Goal: Book appointment/travel/reservation

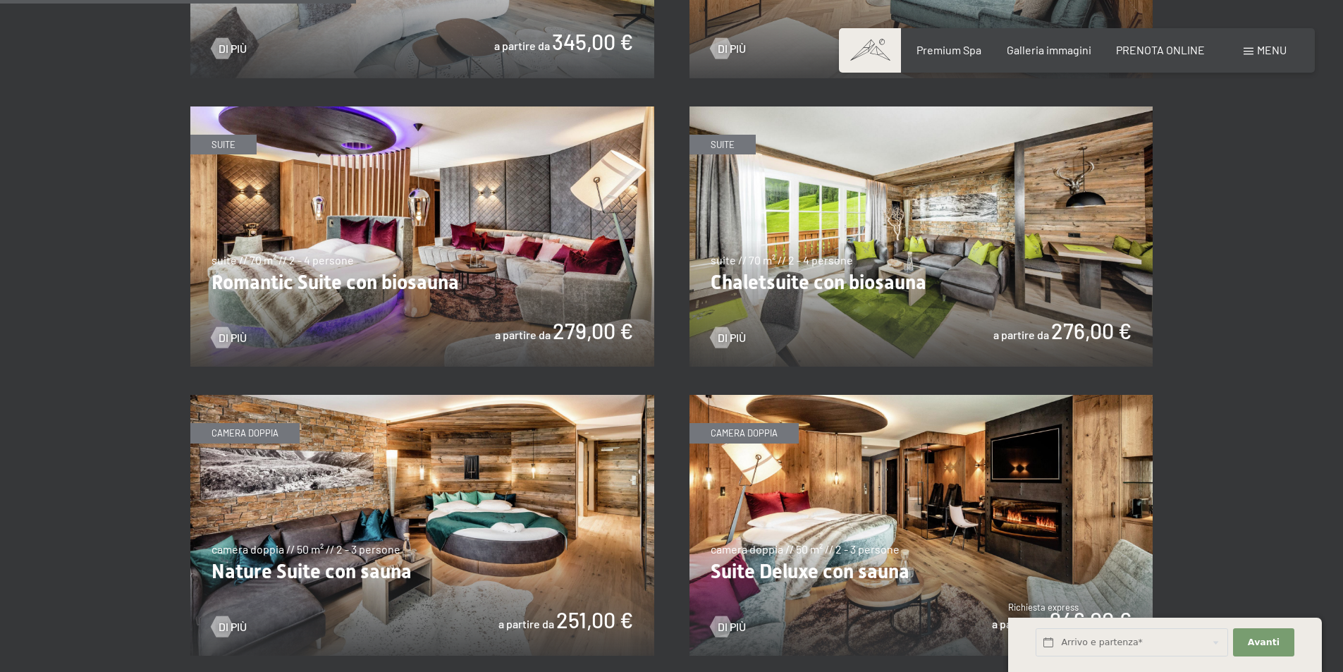
scroll to position [1198, 0]
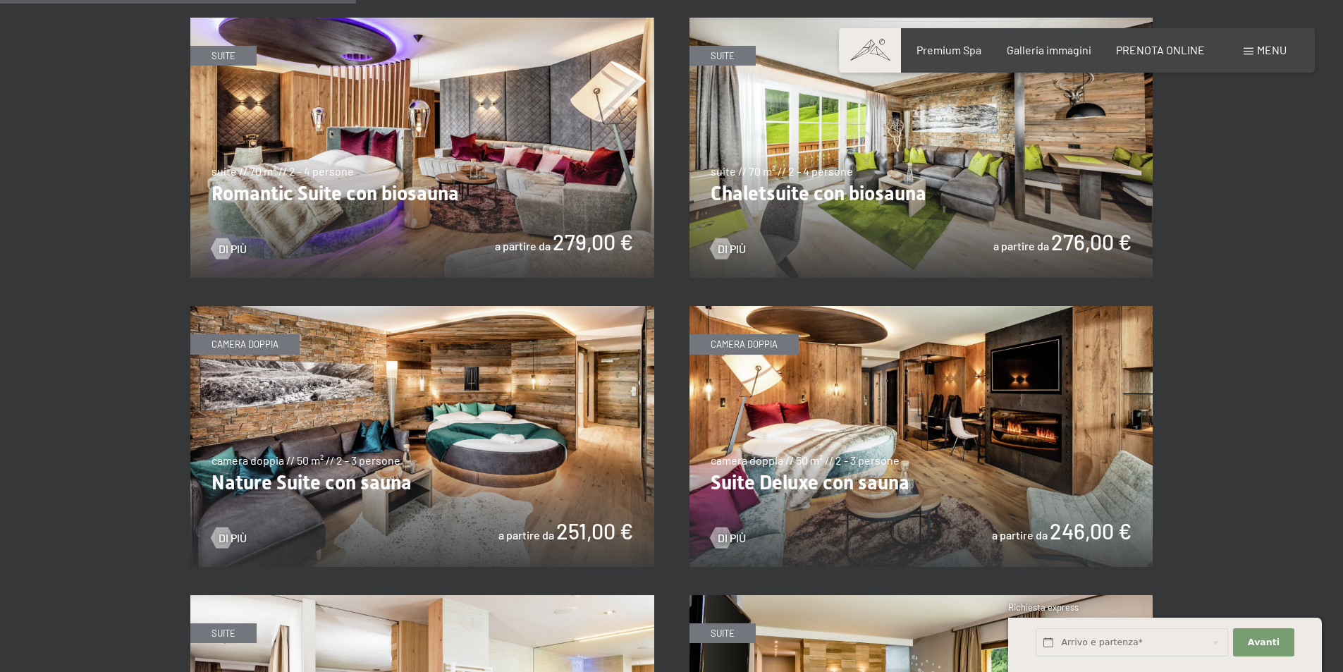
click at [922, 405] on img at bounding box center [921, 436] width 464 height 261
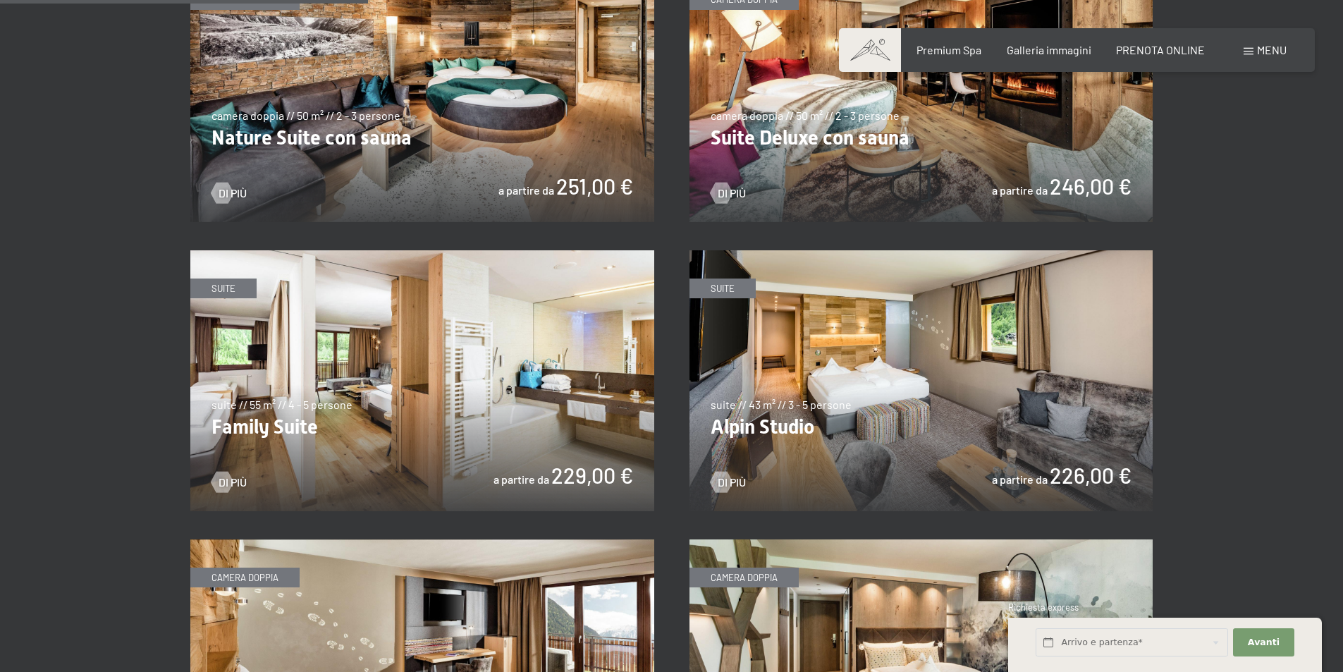
scroll to position [1550, 0]
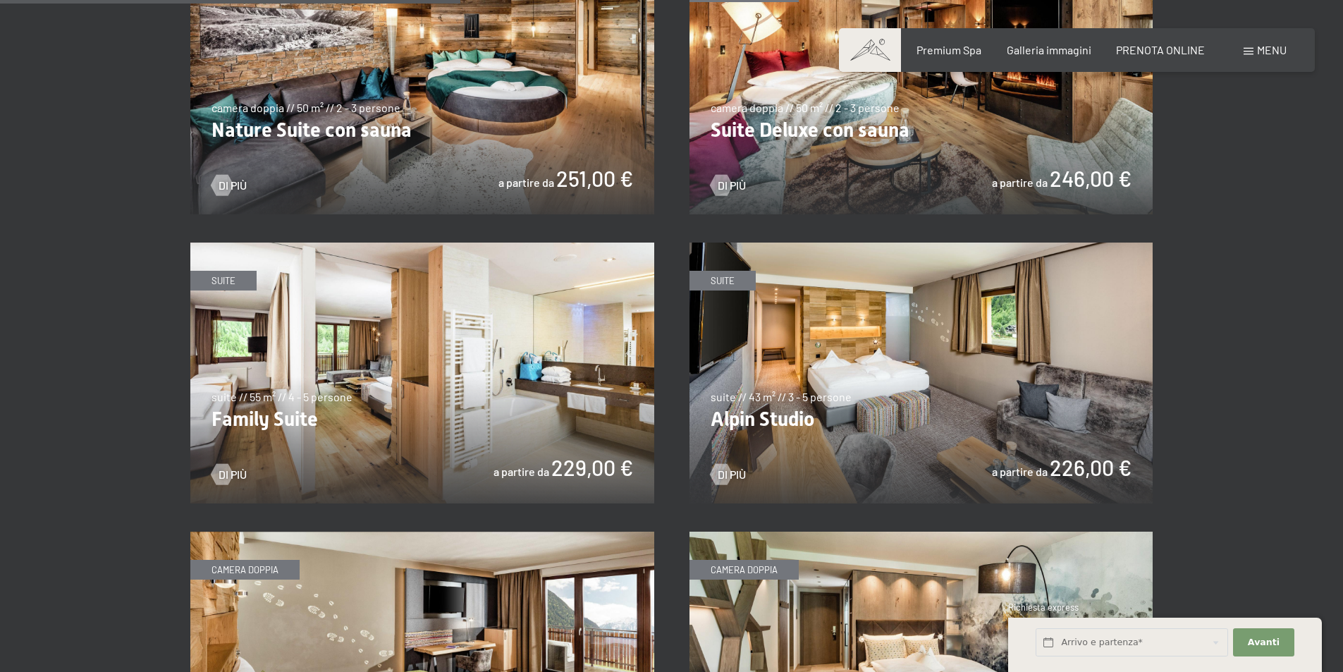
click at [783, 406] on img at bounding box center [921, 372] width 464 height 261
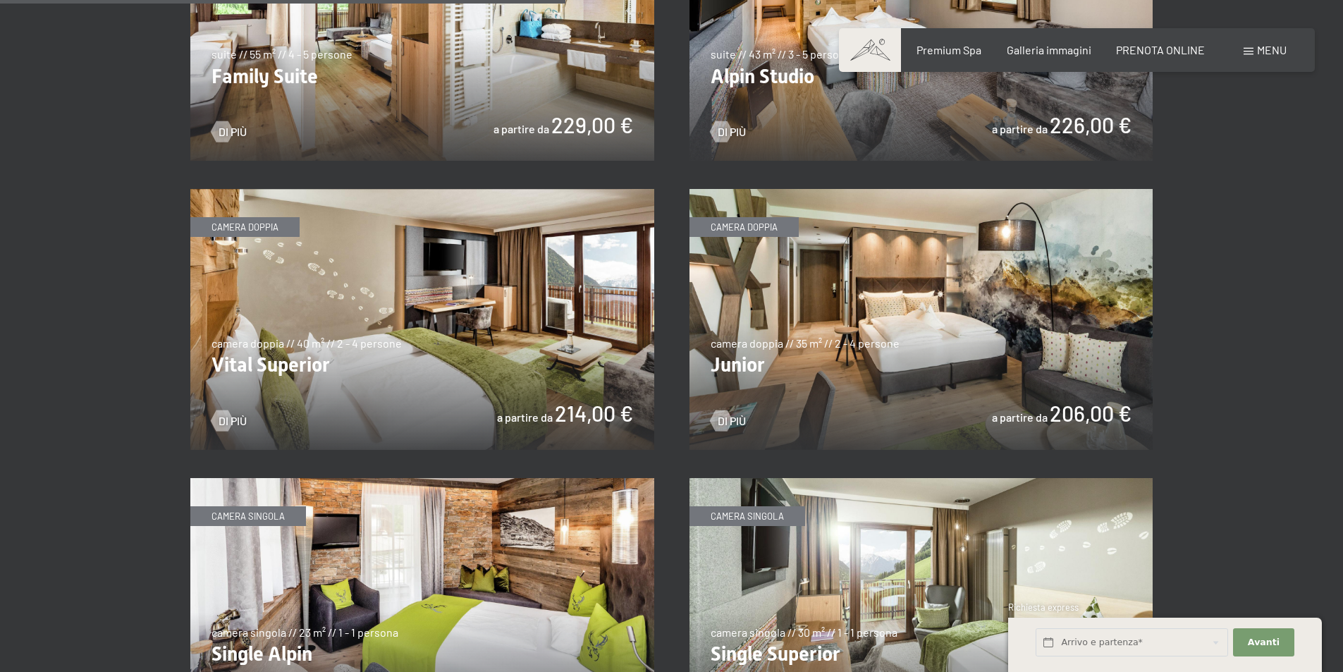
scroll to position [1903, 0]
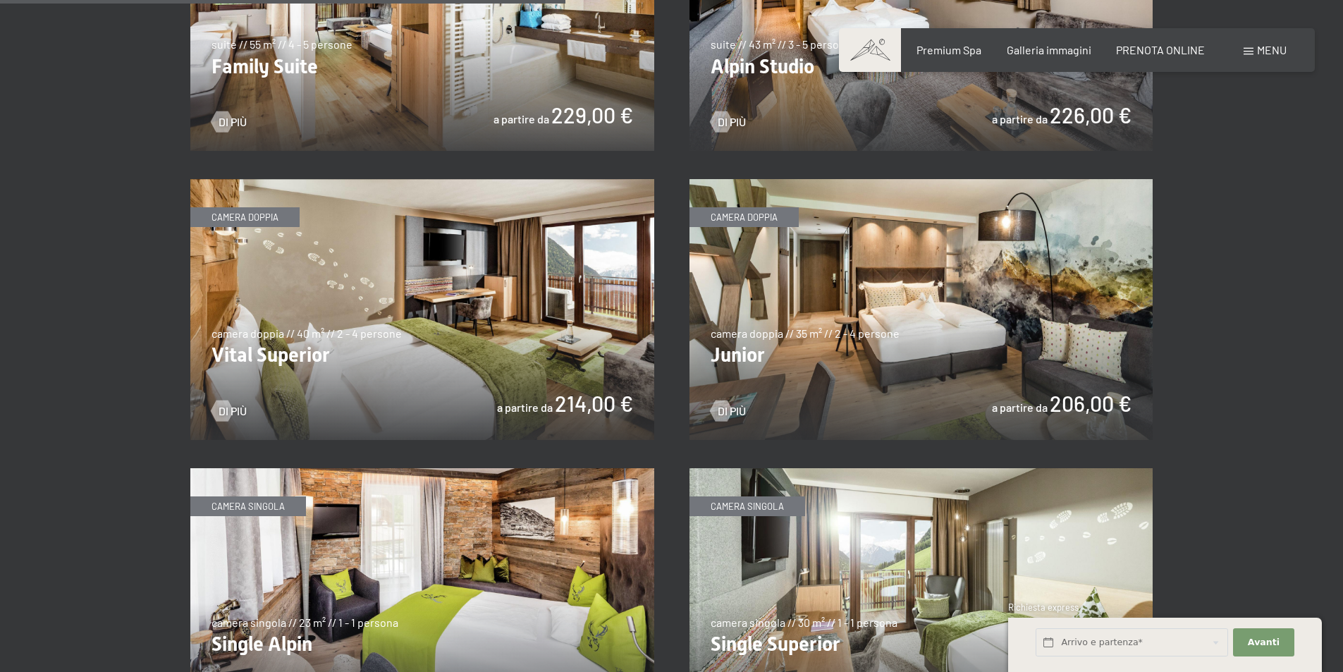
click at [375, 347] on img at bounding box center [422, 309] width 464 height 261
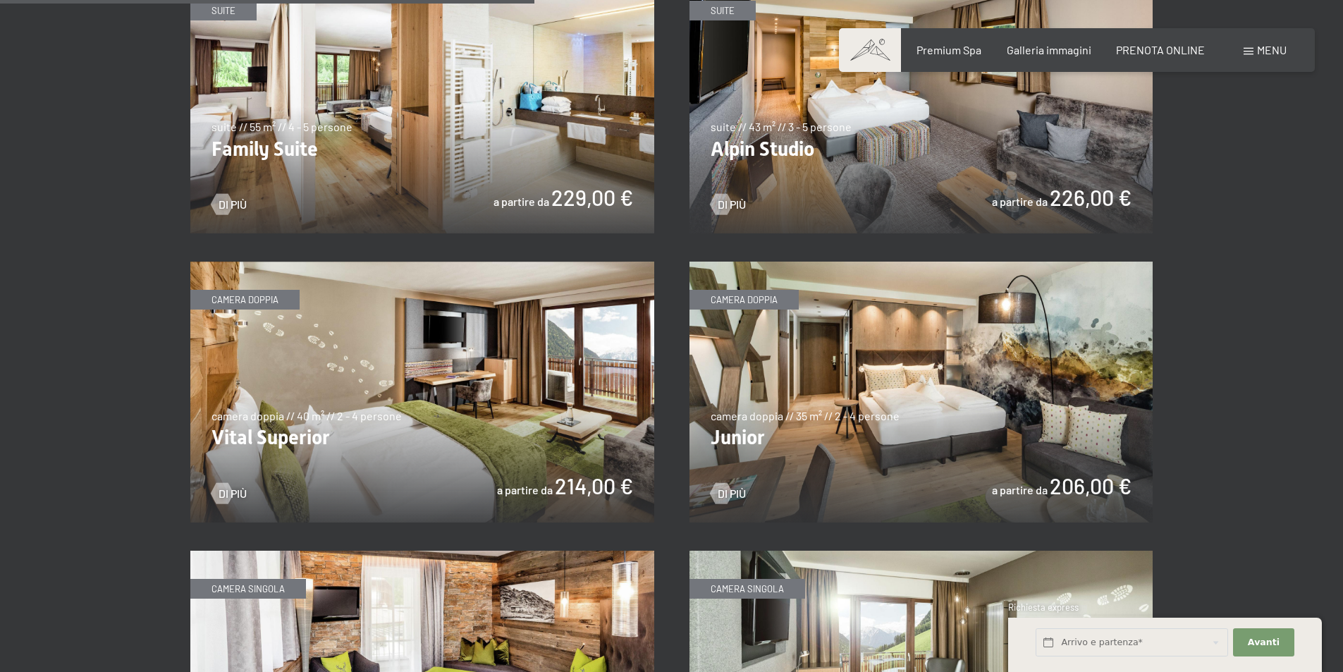
scroll to position [1832, 0]
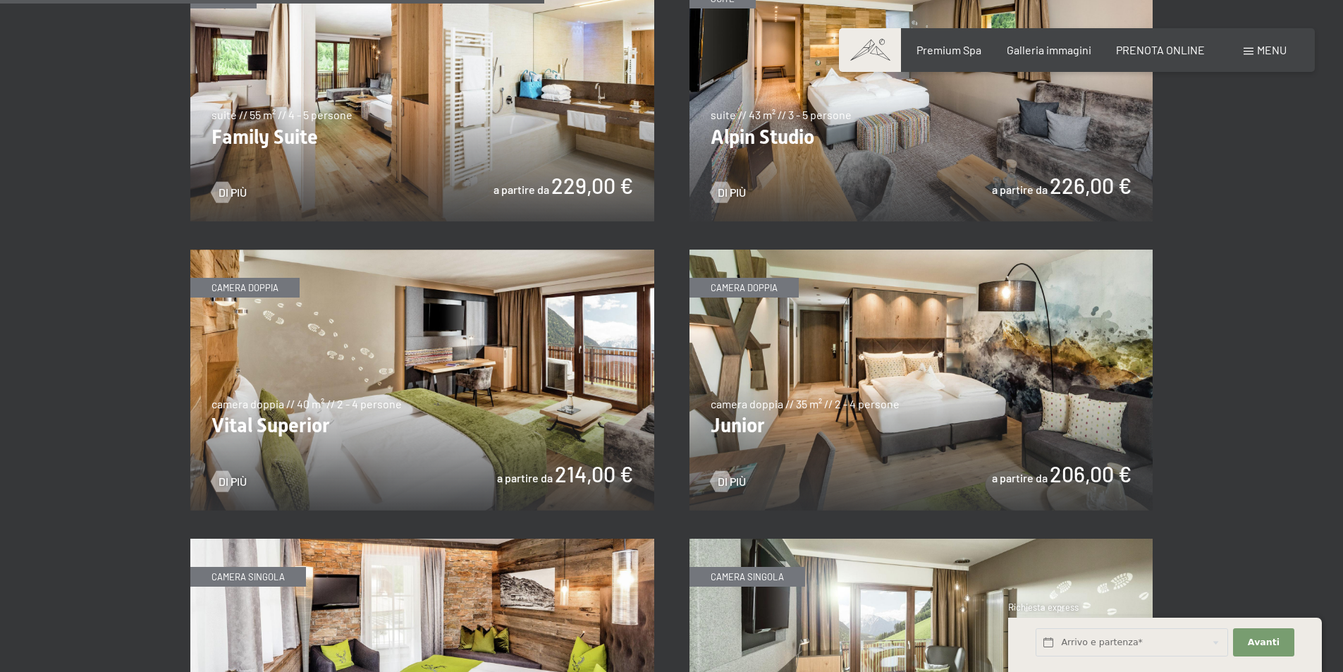
click at [461, 418] on img at bounding box center [422, 379] width 464 height 261
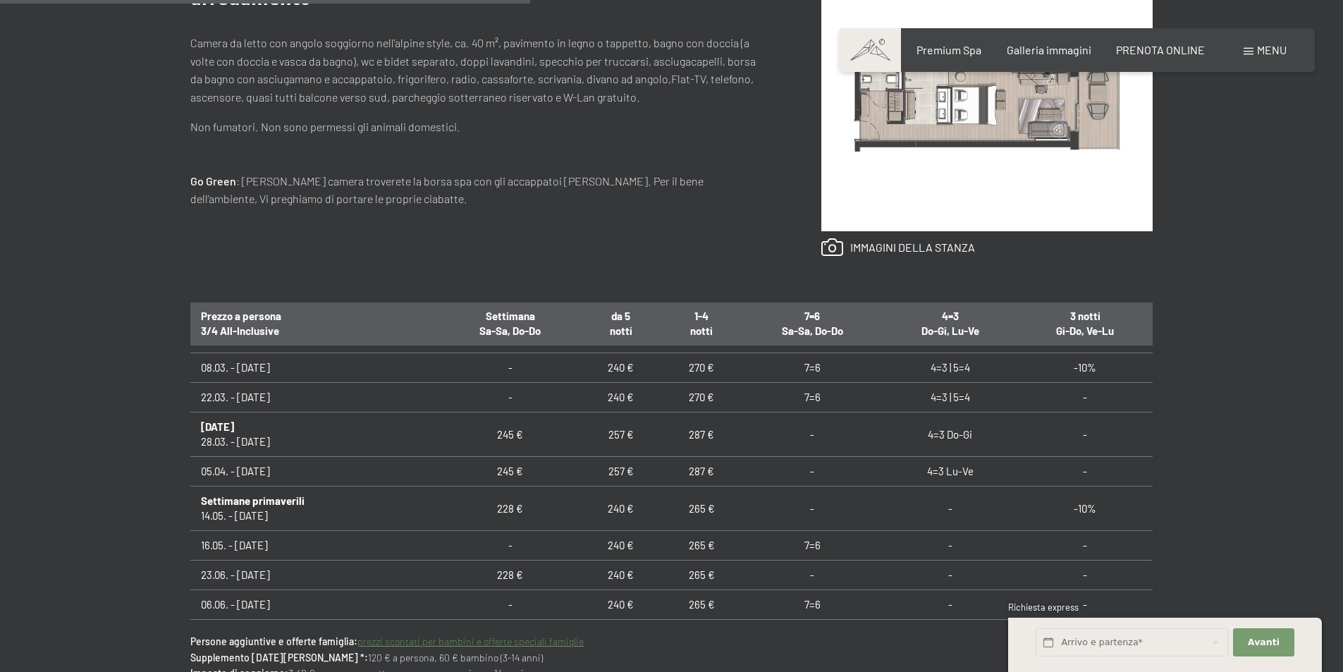
scroll to position [775, 0]
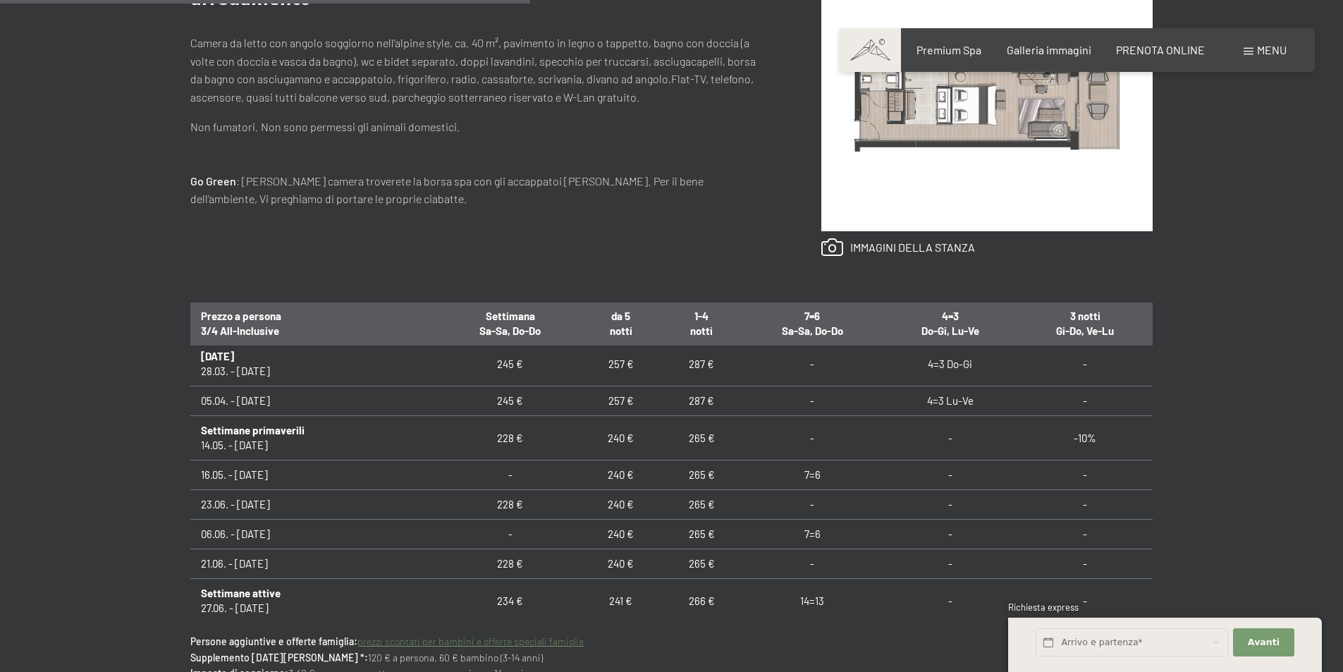
drag, startPoint x: 200, startPoint y: 432, endPoint x: 280, endPoint y: 562, distance: 152.2
click at [280, 562] on tbody "07.09. - [DATE] 236 € 246 € 271 € 14=13 - - Autunno d'oro 21.09. - [DATE] 225 €…" at bounding box center [671, 349] width 962 height 1554
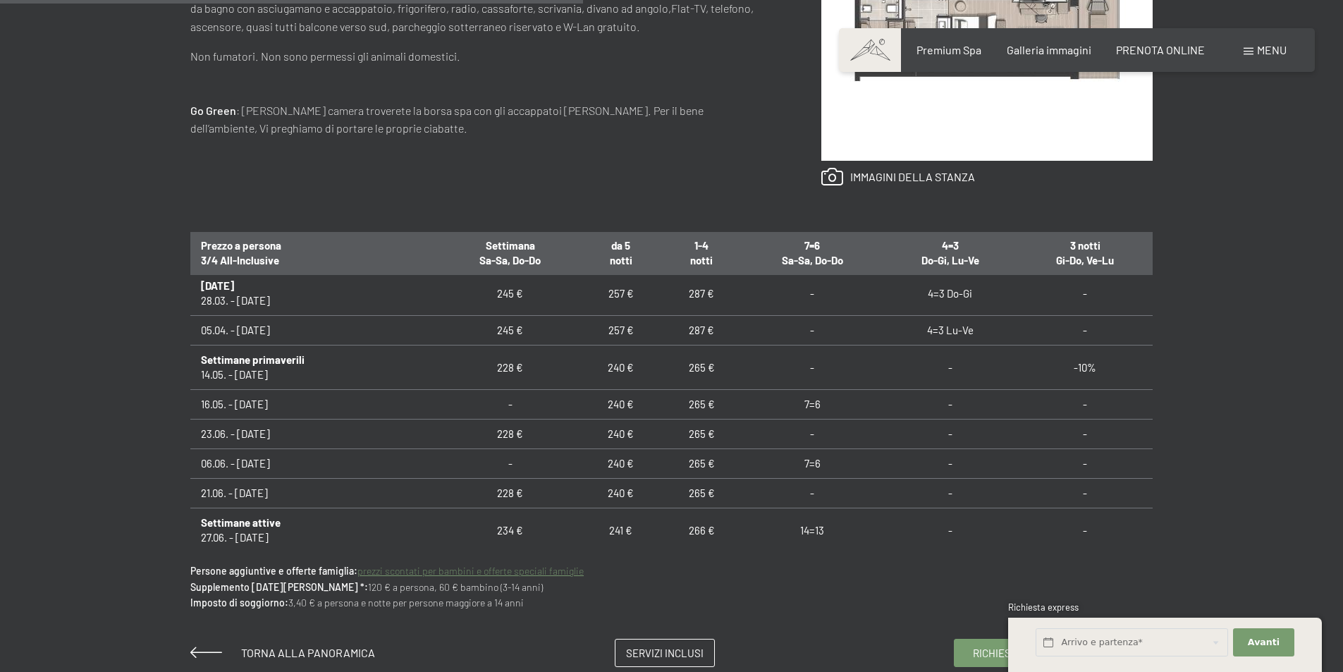
scroll to position [846, 0]
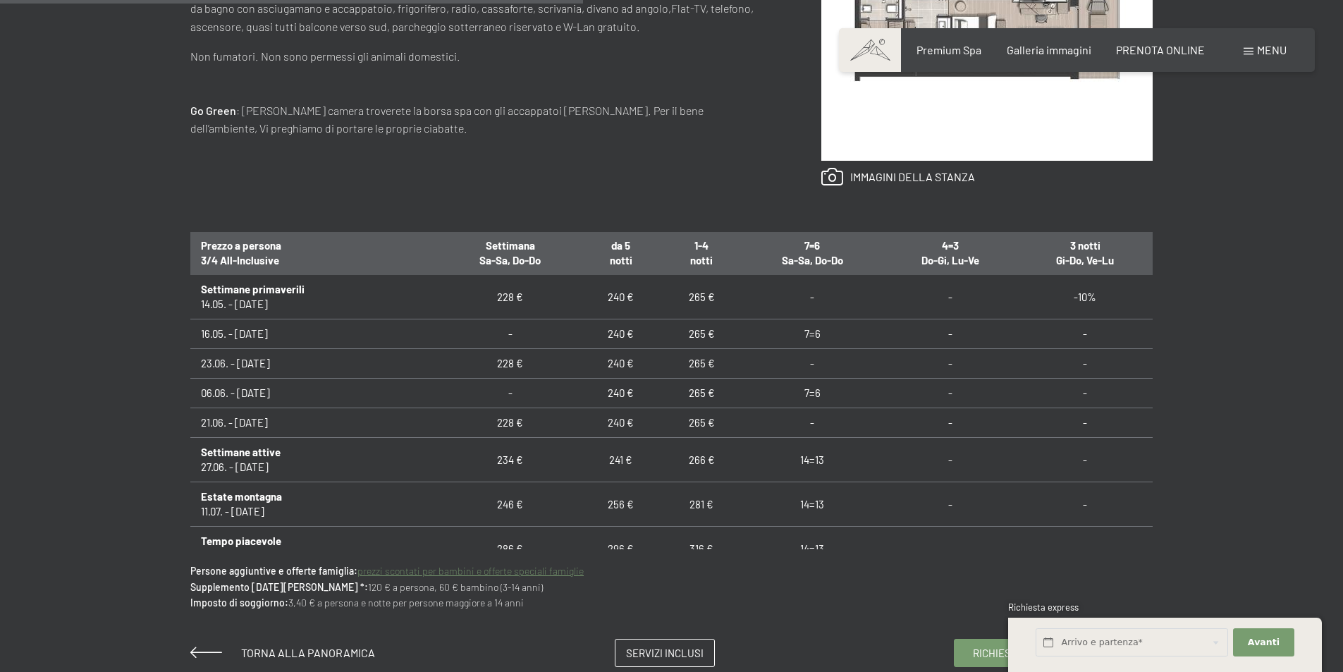
click at [719, 469] on td "266 €" at bounding box center [701, 460] width 80 height 44
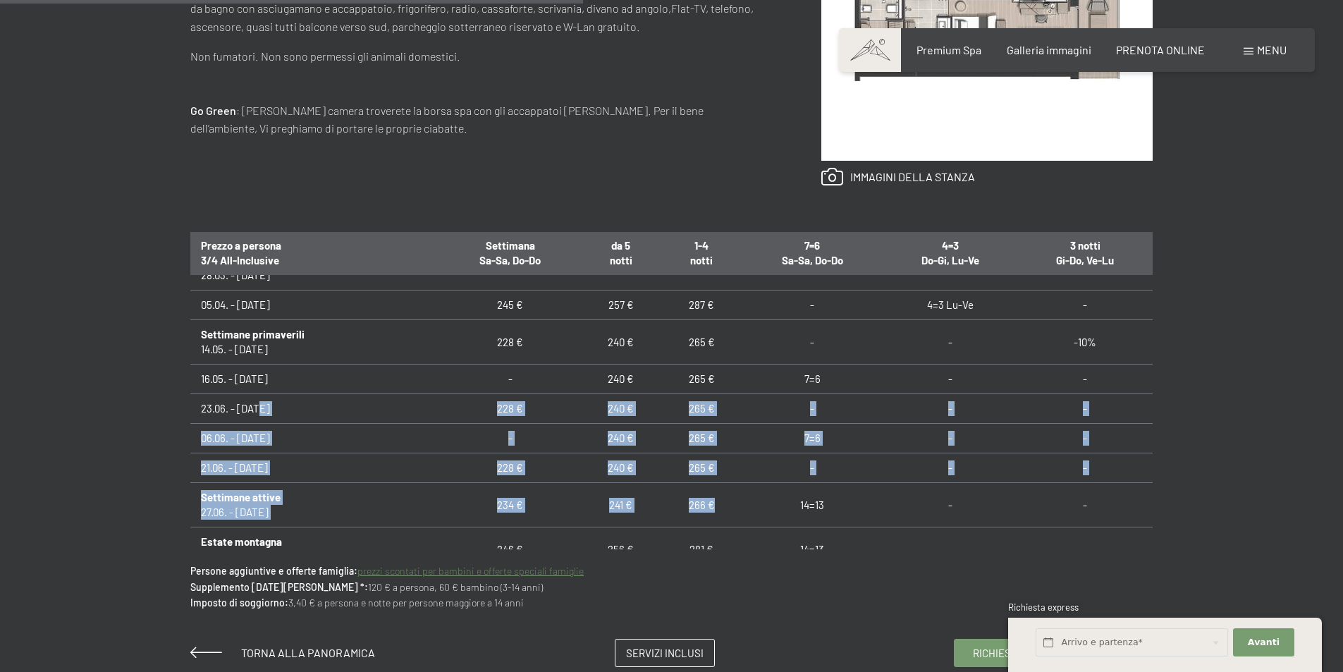
scroll to position [775, 0]
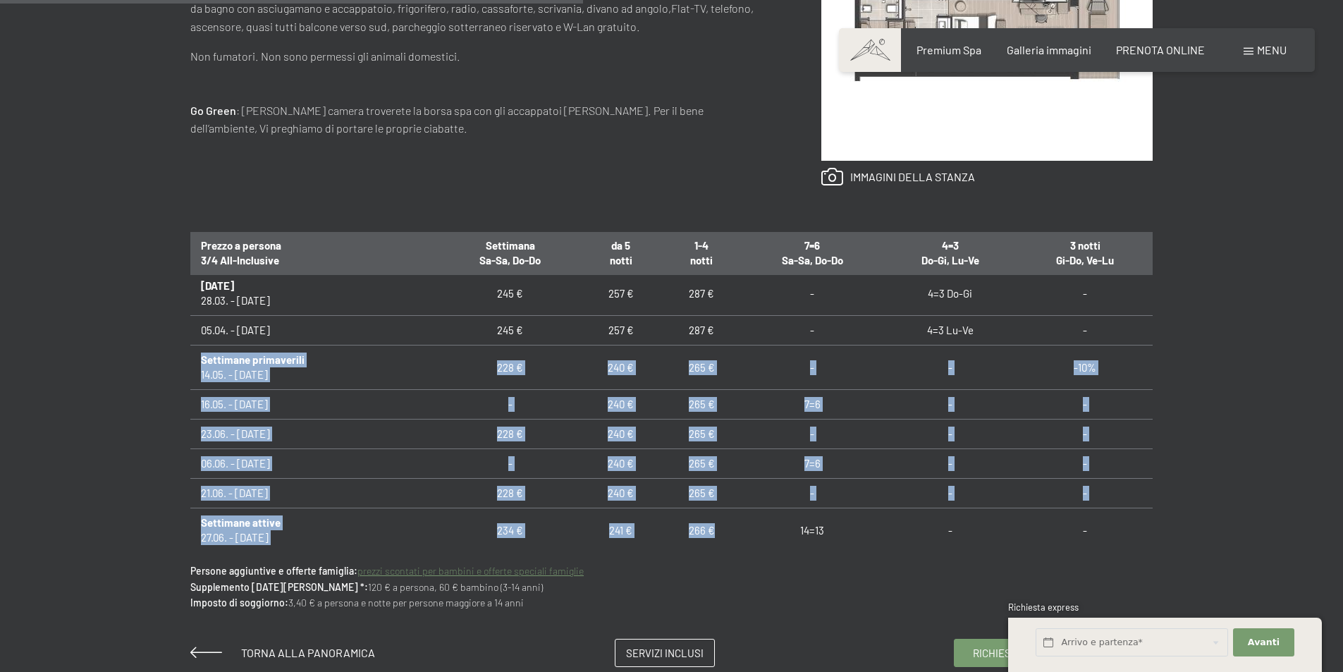
drag, startPoint x: 716, startPoint y: 467, endPoint x: 192, endPoint y: 367, distance: 533.1
click at [192, 367] on tbody "07.09. - 21.09.25 236 € 246 € 271 € 14=13 - - Autunno d'oro 21.09. - 05.10.25 2…" at bounding box center [671, 279] width 962 height 1554
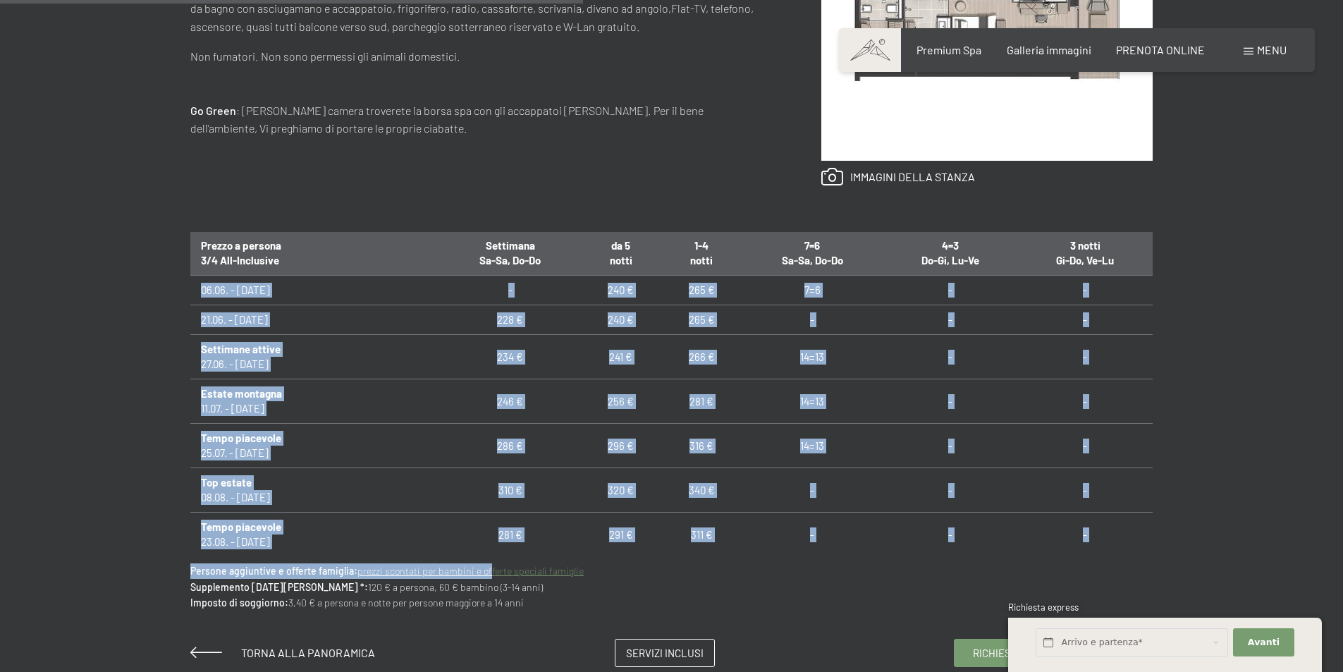
scroll to position [1040, 0]
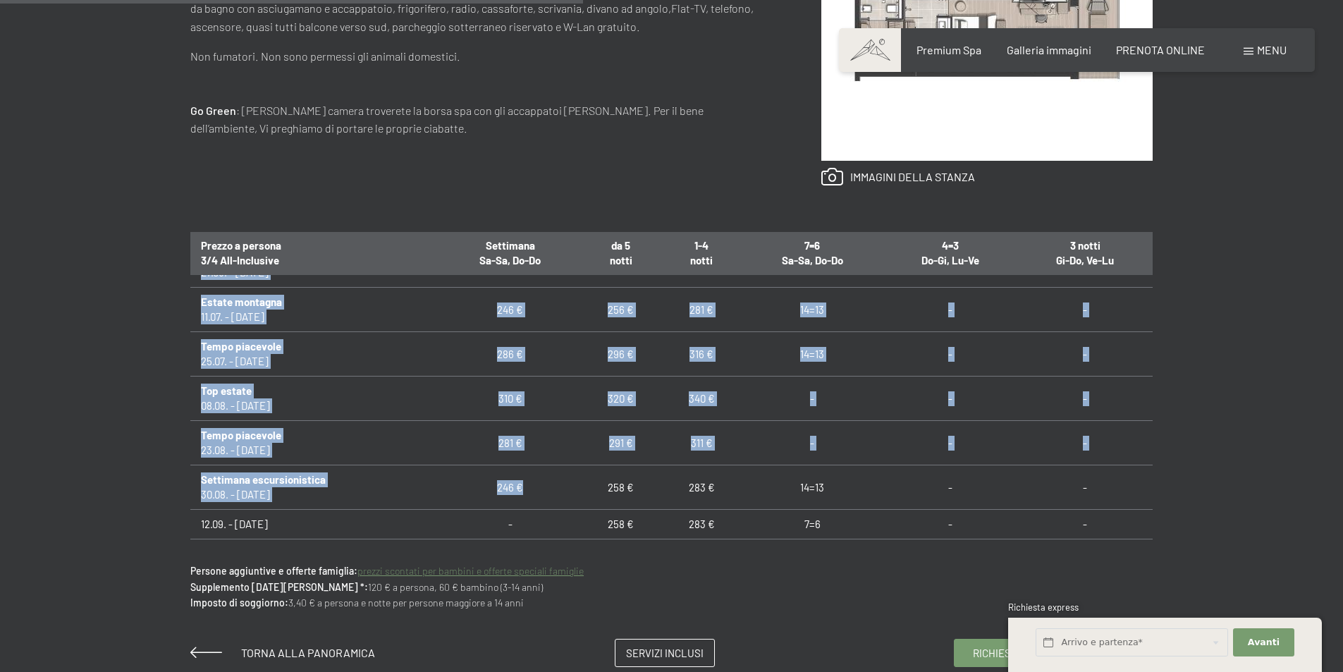
drag, startPoint x: 204, startPoint y: 394, endPoint x: 538, endPoint y: 466, distance: 341.7
click at [538, 466] on tbody "07.09. - 21.09.25 236 € 246 € 271 € 14=13 - - Autunno d'oro 21.09. - 05.10.25 2…" at bounding box center [671, 14] width 962 height 1554
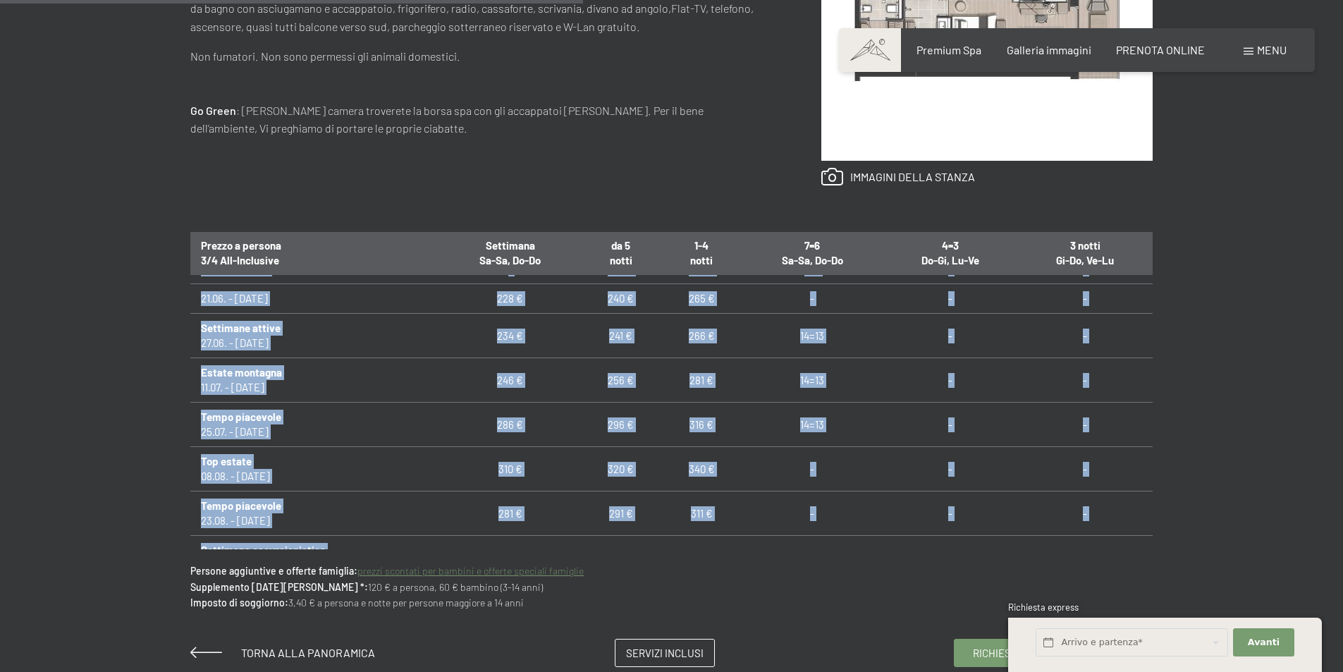
click at [464, 431] on td "286 €" at bounding box center [510, 424] width 141 height 44
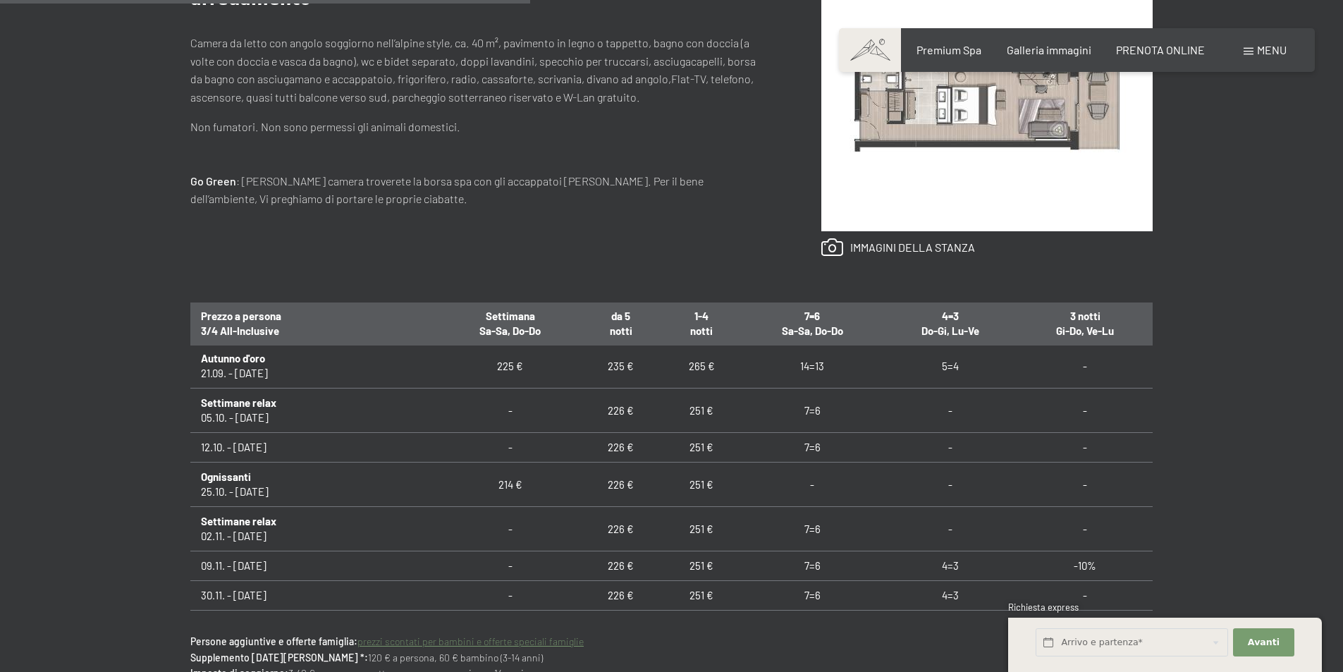
scroll to position [0, 0]
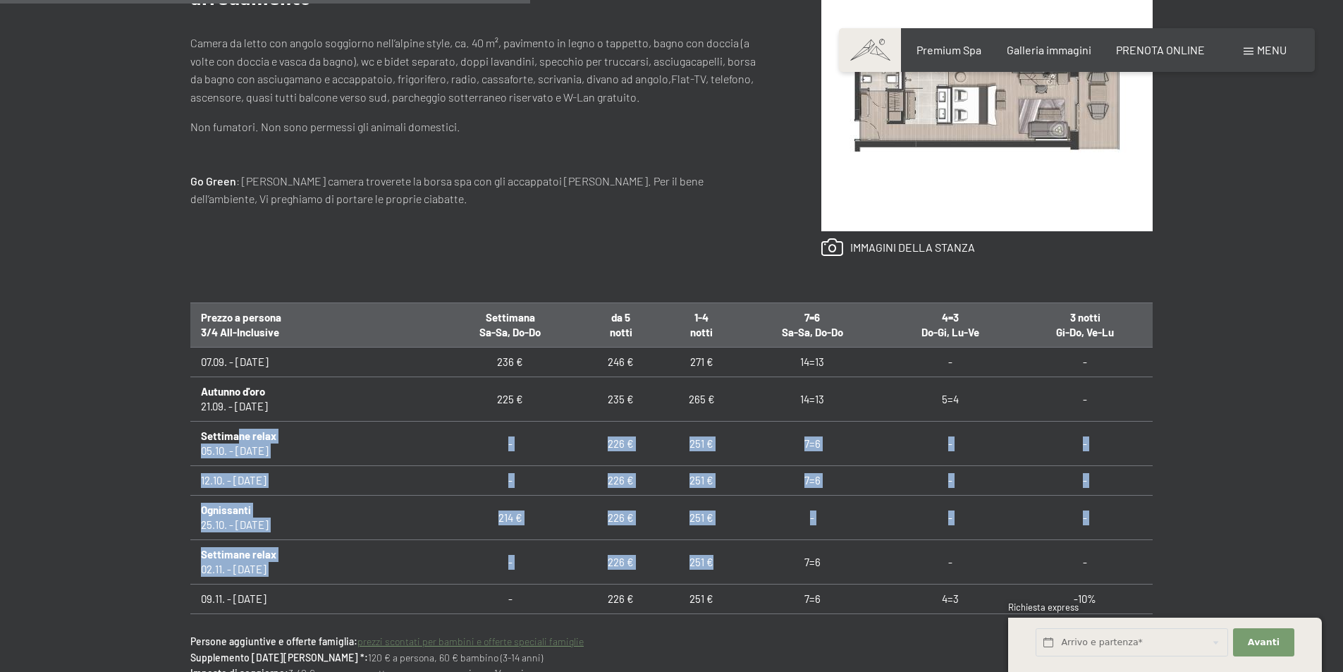
drag, startPoint x: 707, startPoint y: 566, endPoint x: 238, endPoint y: 438, distance: 486.6
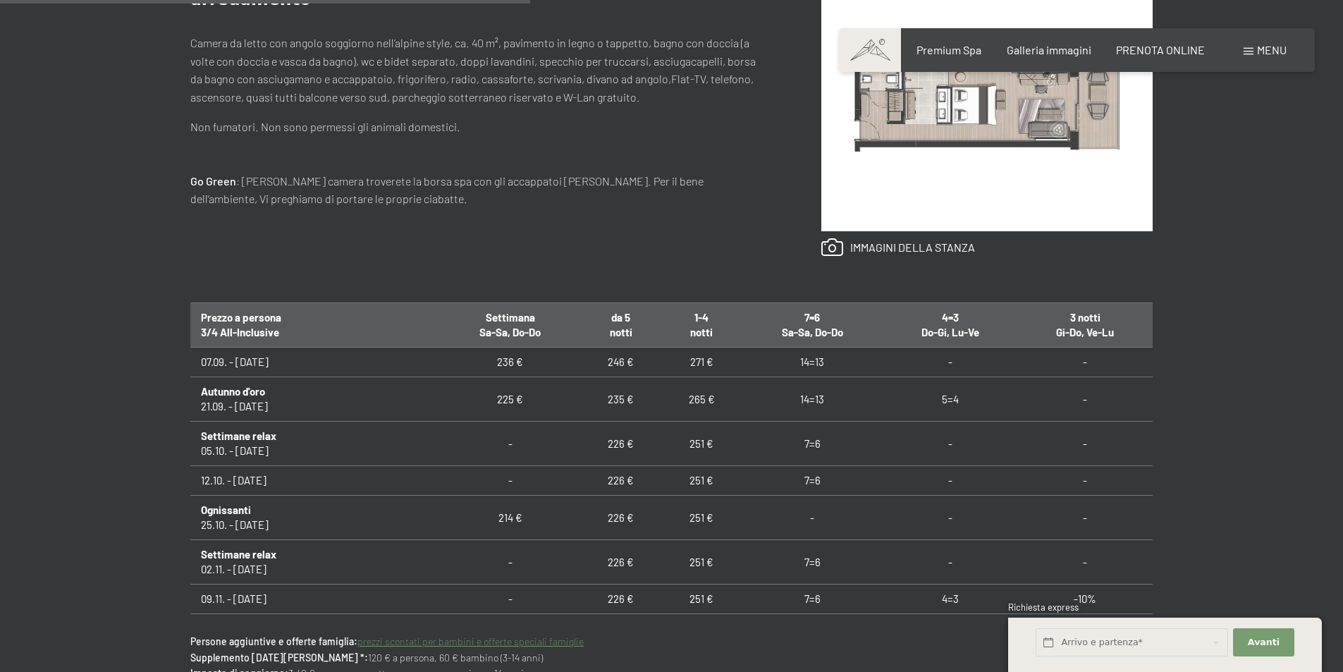
click at [139, 462] on div "Richiesta Prenotazione camera doppia // 40 m² // 2 - 4 persone Vital Superior a…" at bounding box center [671, 279] width 1068 height 918
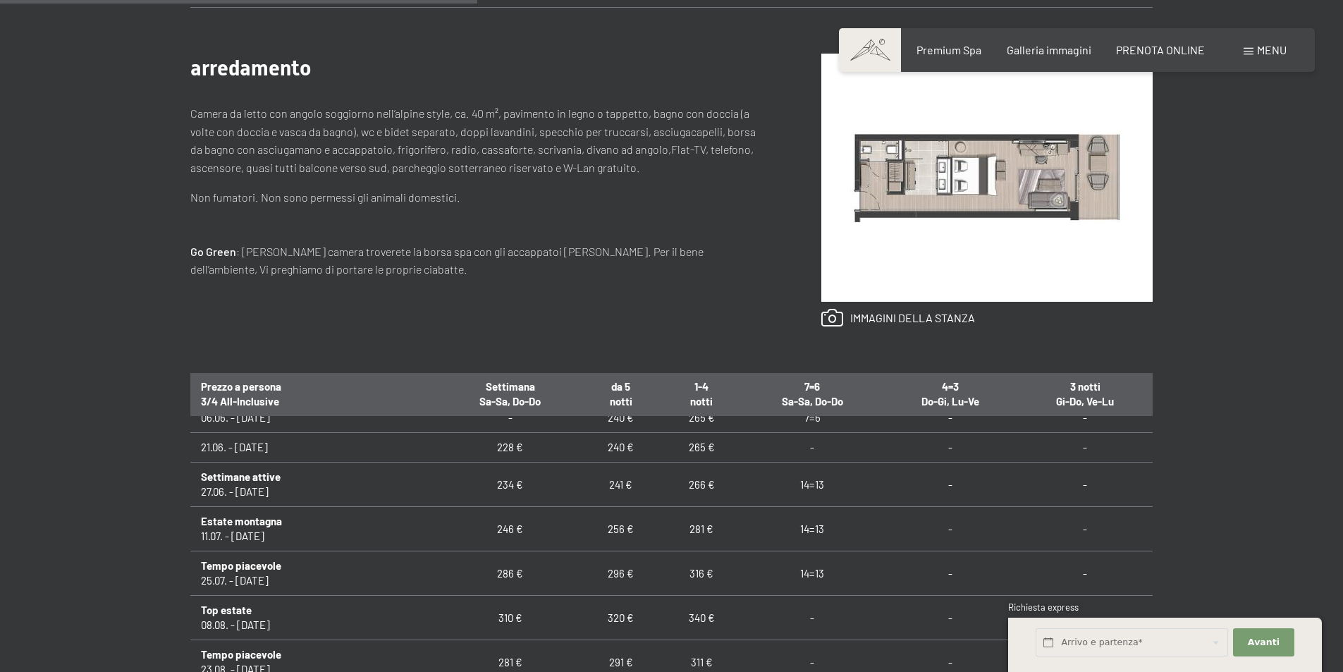
scroll to position [987, 0]
